Goal: Complete application form

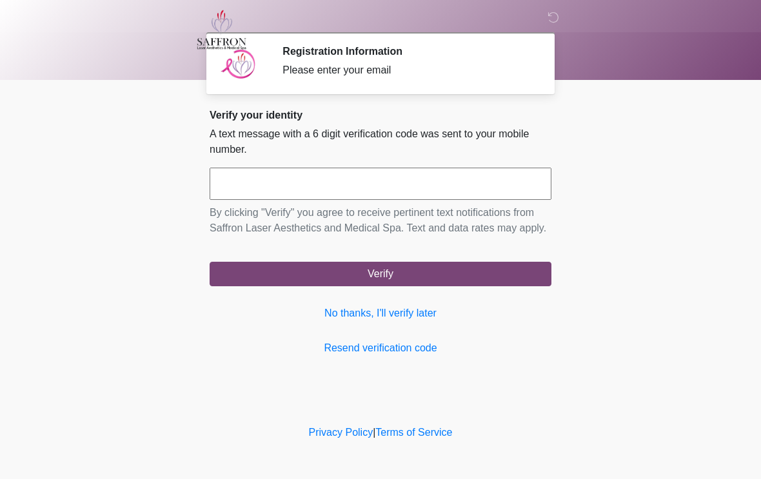
scroll to position [1, 0]
click at [331, 190] on input "text" at bounding box center [380, 184] width 342 height 32
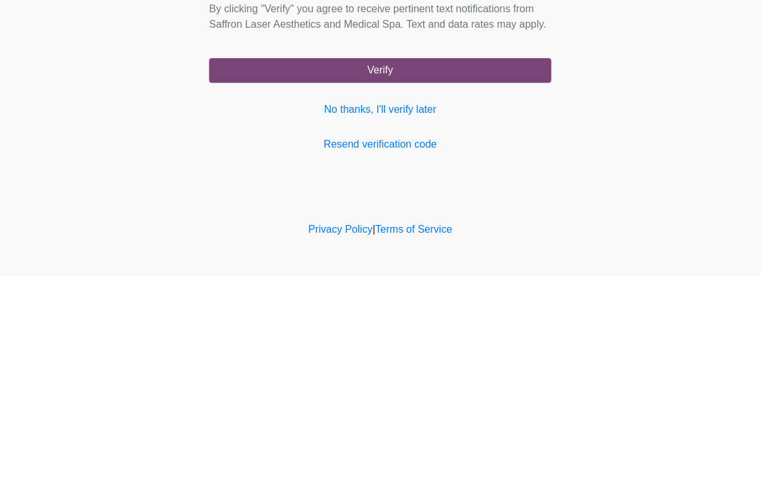
click at [438, 262] on button "Verify" at bounding box center [380, 274] width 342 height 24
click at [413, 306] on link "No thanks, I'll verify later" at bounding box center [380, 313] width 342 height 15
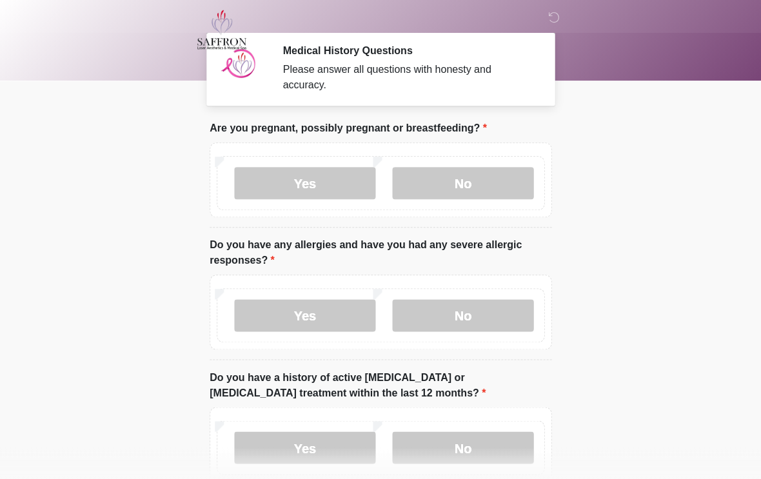
click at [469, 183] on label "No" at bounding box center [462, 183] width 141 height 32
click at [467, 316] on label "No" at bounding box center [462, 315] width 141 height 32
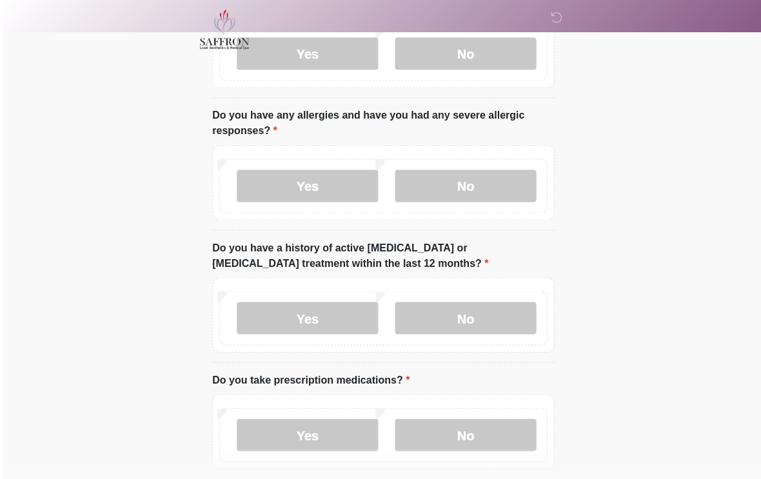
scroll to position [162, 0]
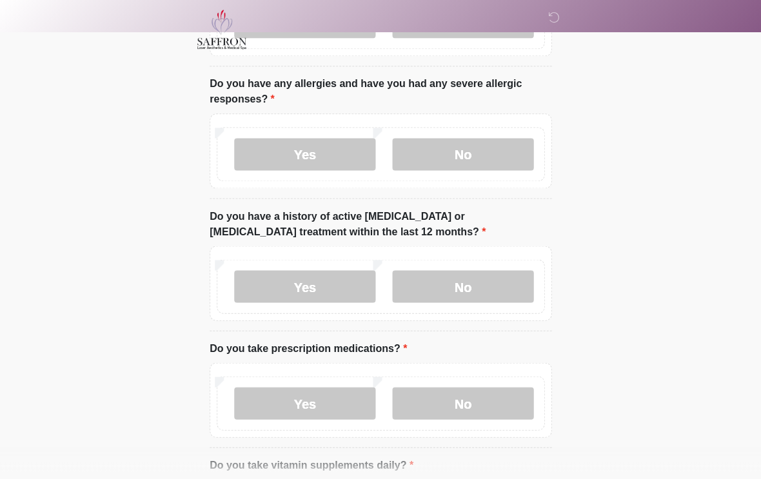
click at [494, 284] on label "No" at bounding box center [462, 286] width 141 height 32
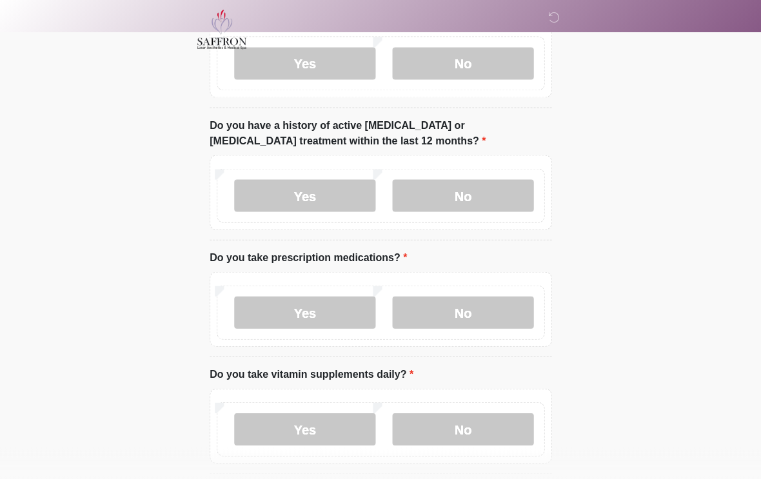
click at [484, 316] on label "No" at bounding box center [462, 313] width 141 height 32
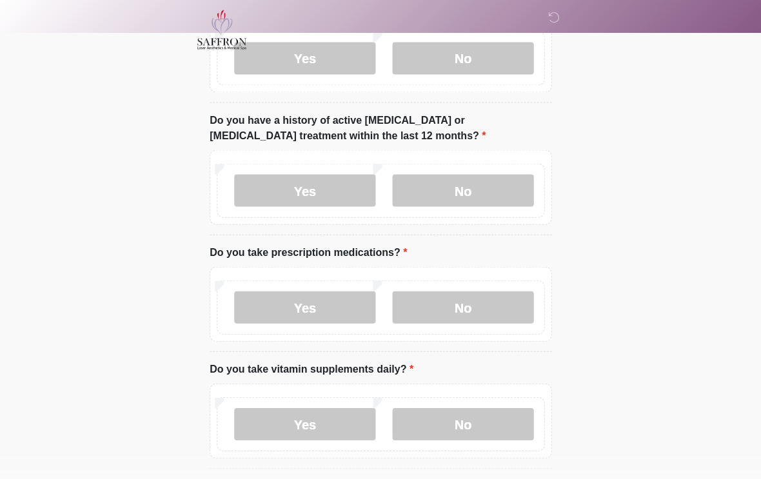
click at [482, 434] on label "No" at bounding box center [462, 423] width 141 height 32
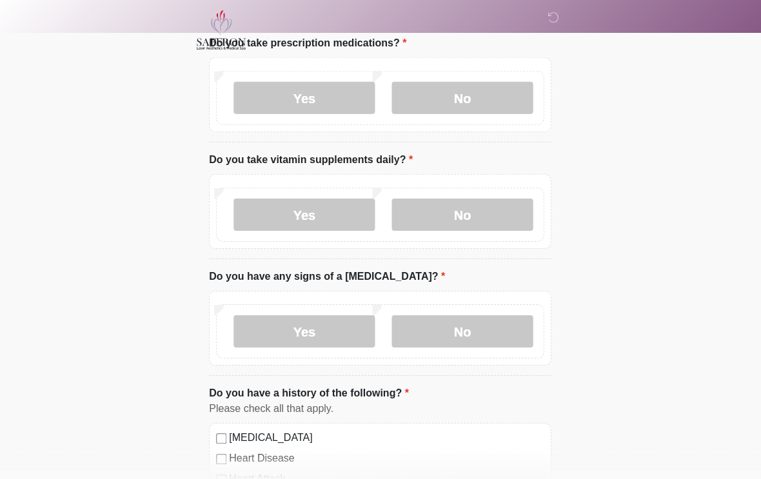
click at [336, 212] on label "Yes" at bounding box center [304, 214] width 141 height 32
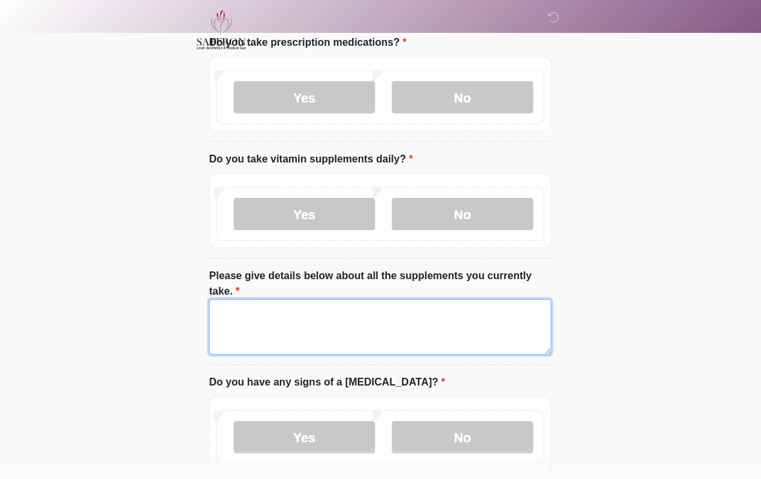
click at [287, 321] on textarea "Please give details below about all the supplements you currently take." at bounding box center [380, 326] width 342 height 55
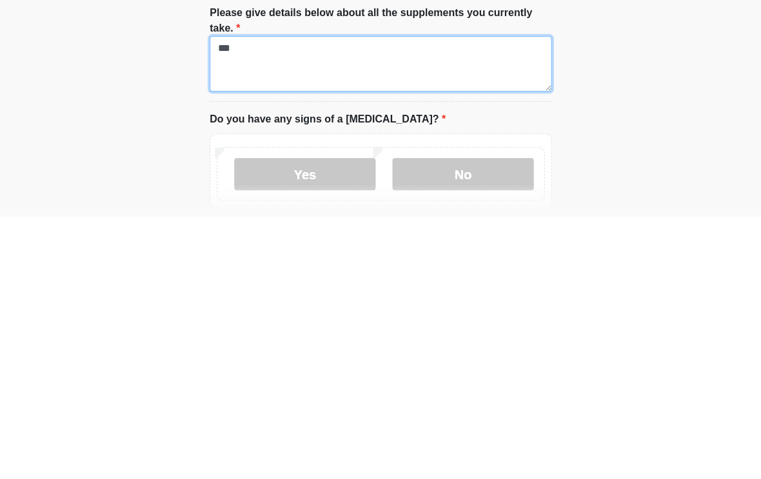
type textarea "***"
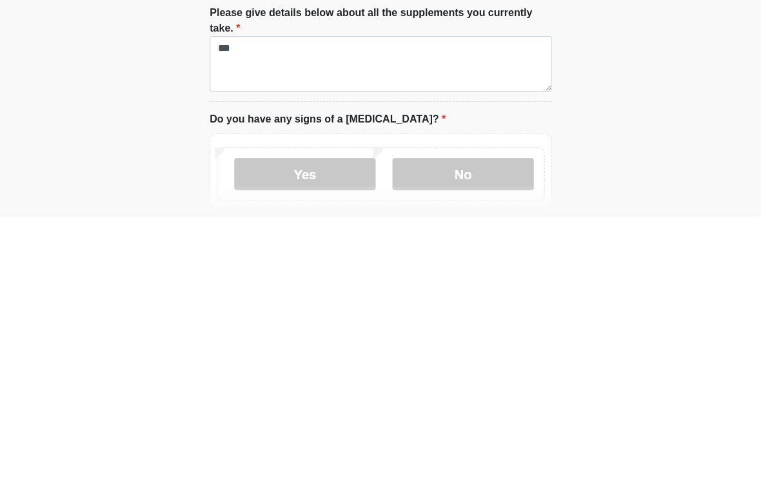
click at [469, 421] on label "No" at bounding box center [462, 437] width 141 height 32
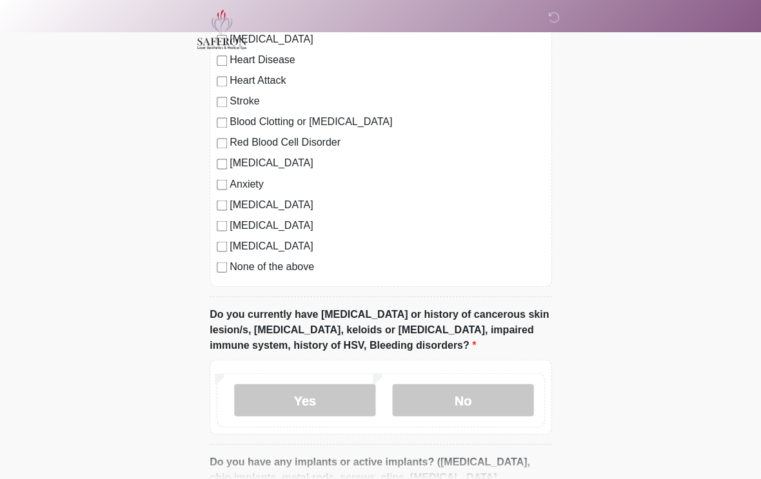
scroll to position [973, 0]
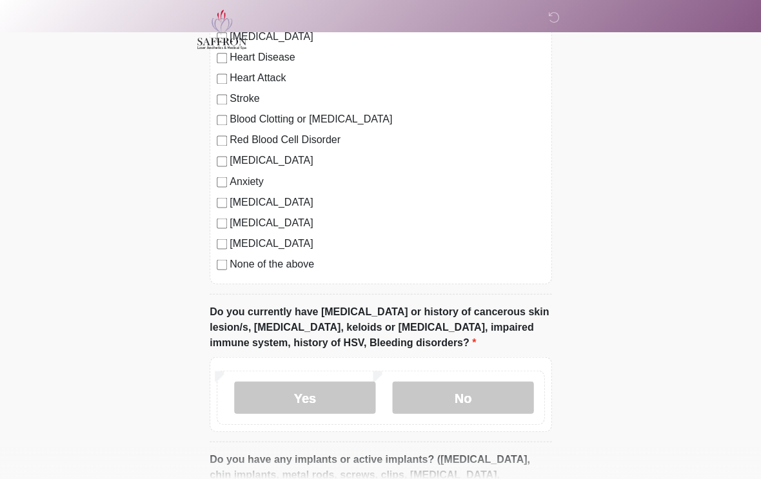
click at [304, 262] on label "None of the above" at bounding box center [386, 264] width 315 height 15
click at [467, 396] on label "No" at bounding box center [462, 398] width 141 height 32
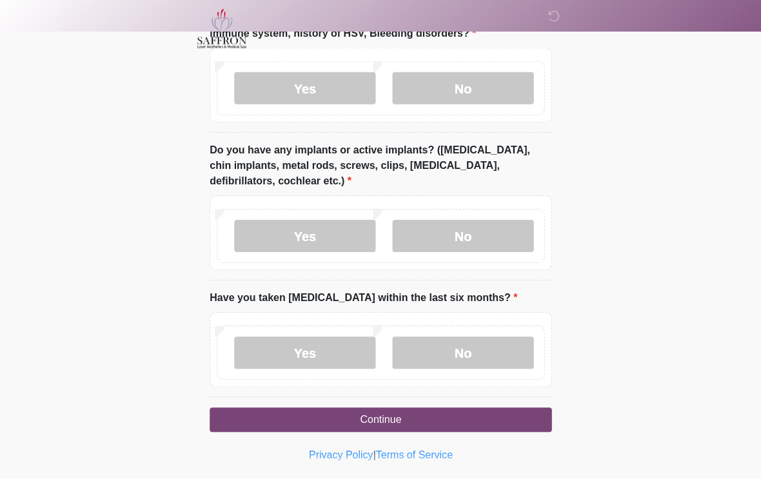
scroll to position [1281, 0]
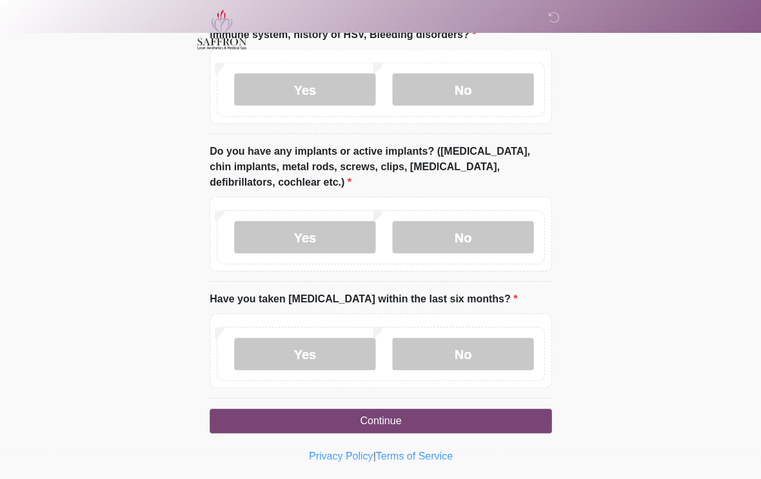
click at [493, 239] on label "No" at bounding box center [462, 237] width 141 height 32
click at [476, 353] on label "No" at bounding box center [462, 354] width 141 height 32
click at [446, 427] on button "Continue" at bounding box center [380, 421] width 342 height 24
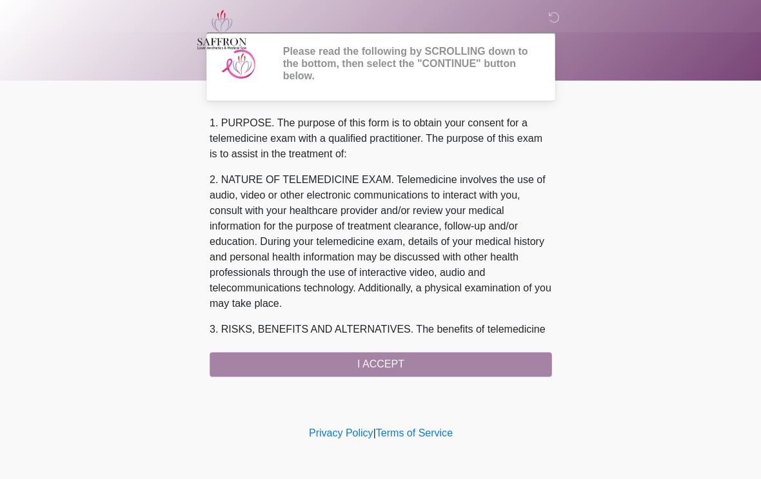
scroll to position [0, 0]
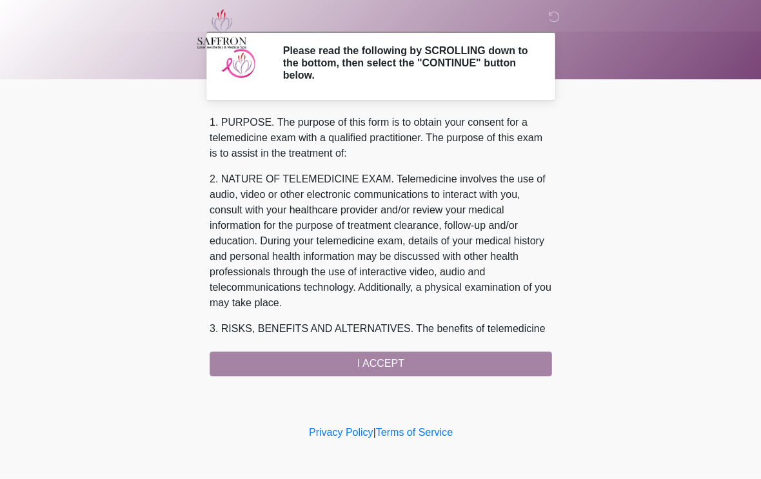
click at [420, 365] on div "1. PURPOSE. The purpose of this form is to obtain your consent for a telemedici…" at bounding box center [380, 245] width 342 height 261
click at [414, 365] on div "1. PURPOSE. The purpose of this form is to obtain your consent for a telemedici…" at bounding box center [380, 245] width 342 height 261
click at [405, 367] on div "1. PURPOSE. The purpose of this form is to obtain your consent for a telemedici…" at bounding box center [380, 245] width 342 height 261
click at [411, 367] on div "1. PURPOSE. The purpose of this form is to obtain your consent for a telemedici…" at bounding box center [380, 245] width 342 height 261
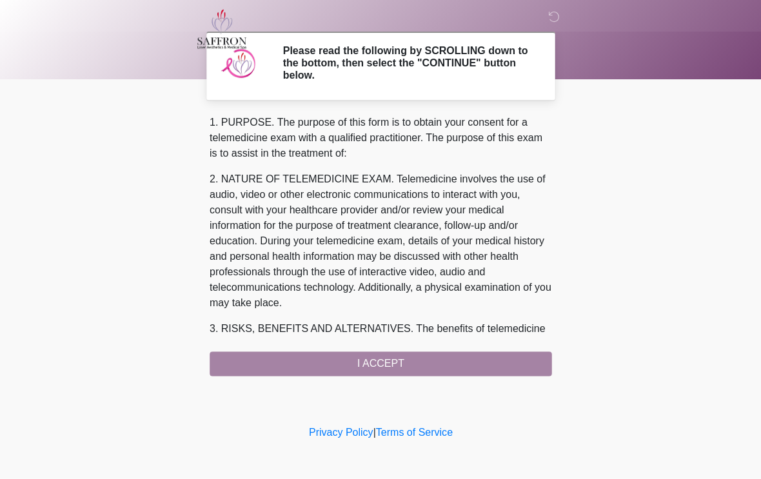
click at [425, 357] on div "1. PURPOSE. The purpose of this form is to obtain your consent for a telemedici…" at bounding box center [380, 245] width 342 height 261
click at [433, 369] on div "1. PURPOSE. The purpose of this form is to obtain your consent for a telemedici…" at bounding box center [380, 245] width 342 height 261
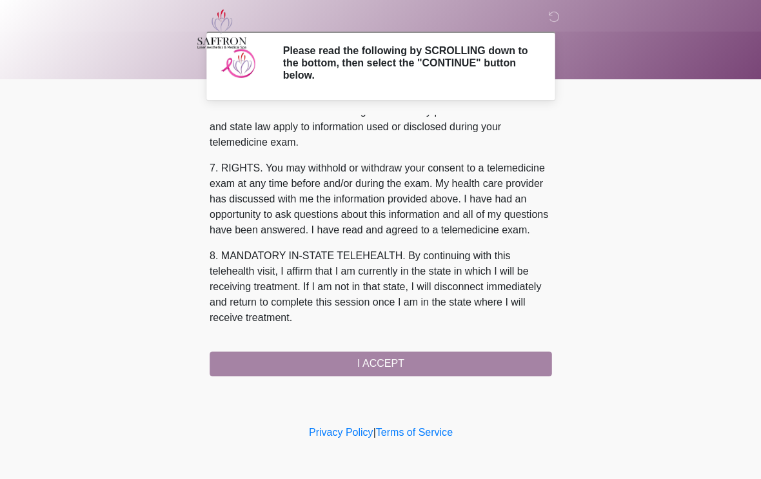
scroll to position [558, 0]
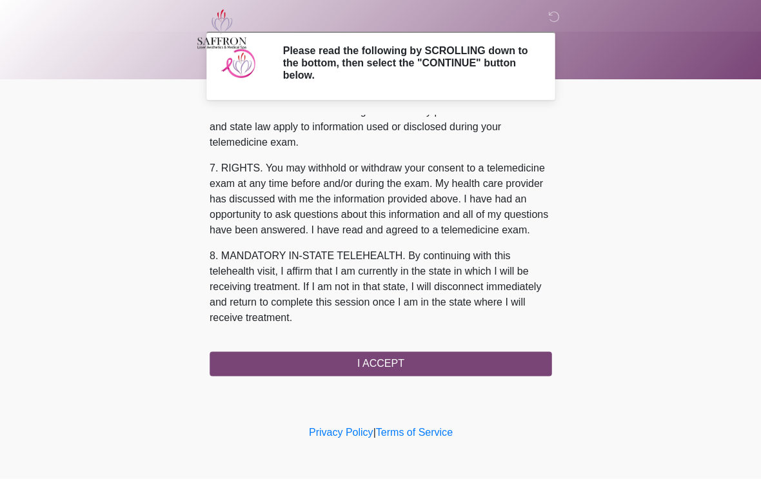
click at [374, 364] on button "I ACCEPT" at bounding box center [380, 364] width 342 height 24
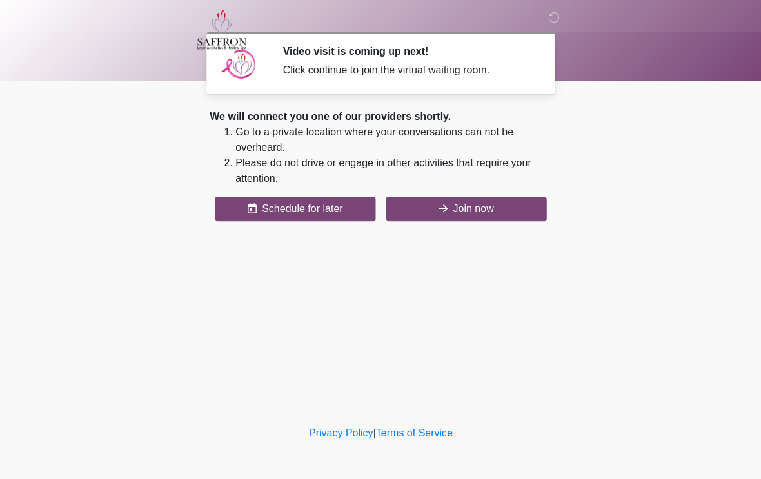
click at [483, 211] on button "Join now" at bounding box center [465, 209] width 161 height 24
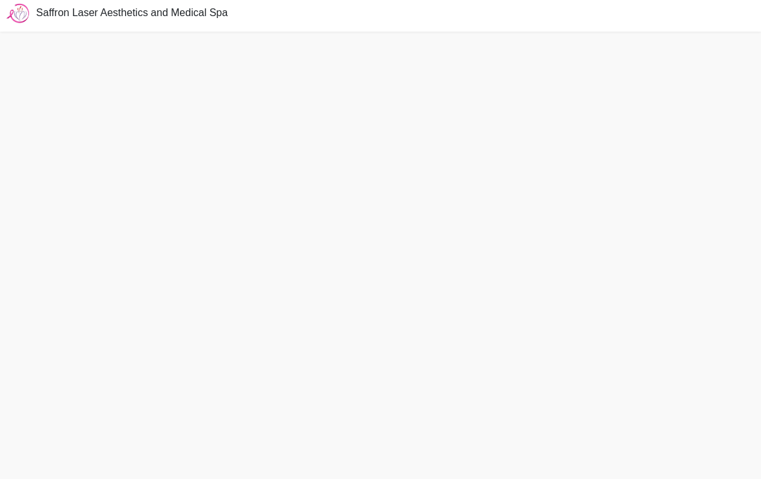
scroll to position [4, 0]
